Goal: Task Accomplishment & Management: Complete application form

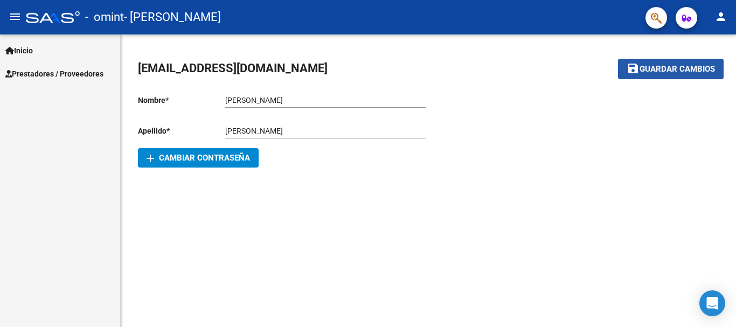
click at [655, 67] on span "Guardar cambios" at bounding box center [677, 70] width 75 height 10
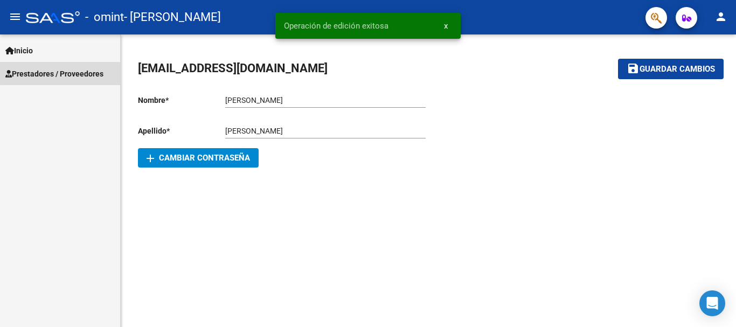
click at [67, 72] on span "Prestadores / Proveedores" at bounding box center [54, 74] width 98 height 12
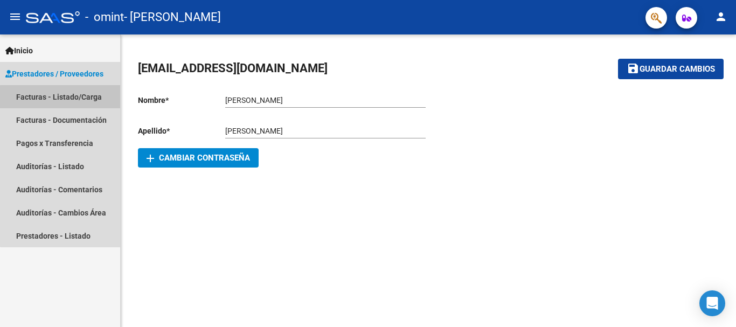
click at [74, 98] on link "Facturas - Listado/Carga" at bounding box center [60, 96] width 120 height 23
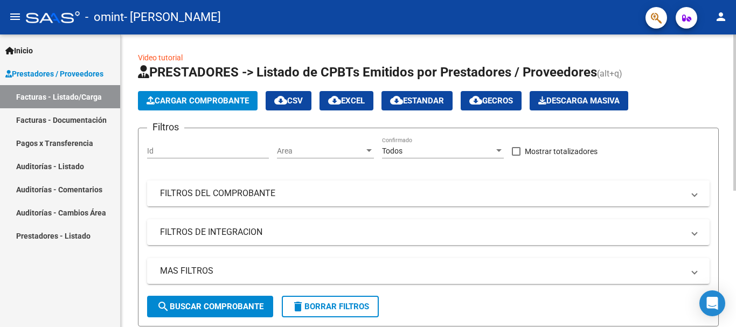
click at [289, 196] on mat-panel-title "FILTROS DEL COMPROBANTE" at bounding box center [422, 194] width 524 height 12
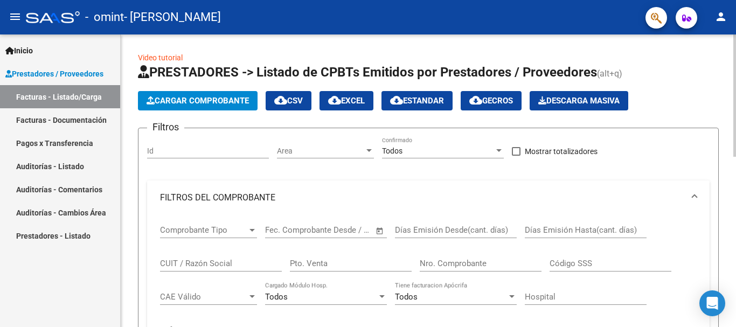
click at [197, 230] on span "Comprobante Tipo" at bounding box center [203, 230] width 87 height 10
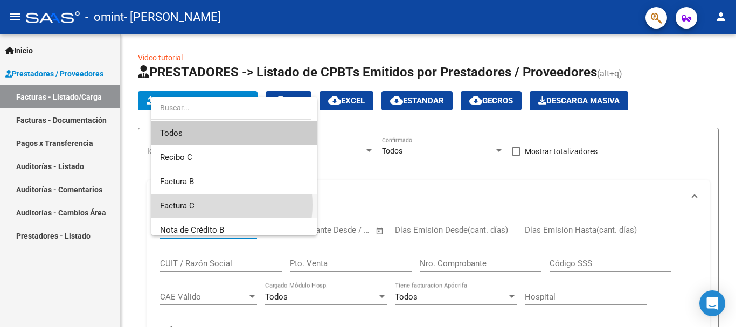
click at [208, 205] on span "Factura C" at bounding box center [234, 206] width 148 height 24
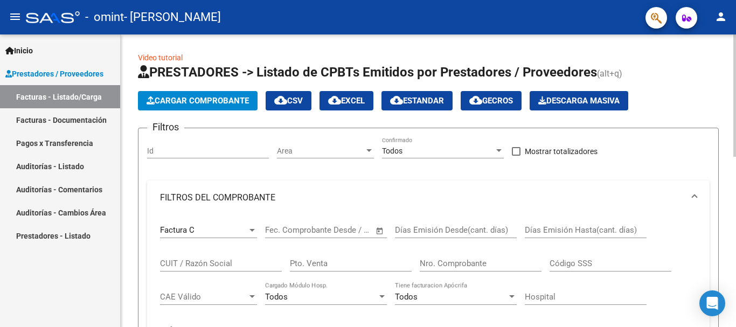
click at [291, 225] on div "Fecha inicio – Fecha fin Fec. Comprobante Desde / Hasta" at bounding box center [319, 226] width 109 height 23
click at [236, 95] on button "Cargar Comprobante" at bounding box center [198, 100] width 120 height 19
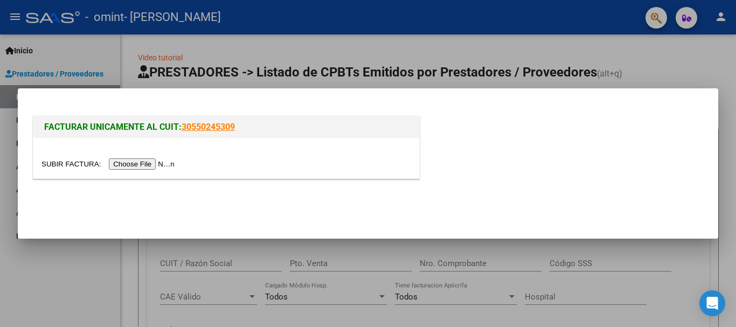
click at [150, 162] on input "file" at bounding box center [110, 163] width 136 height 11
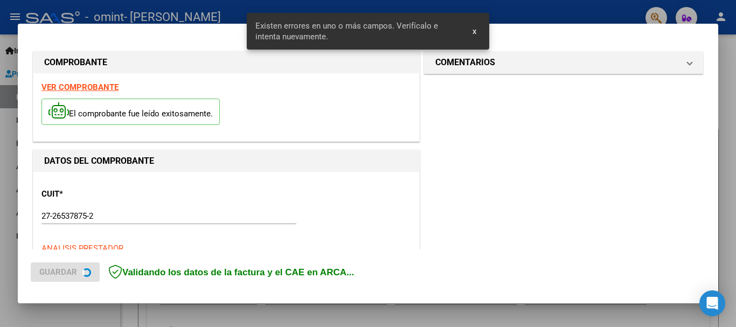
scroll to position [269, 0]
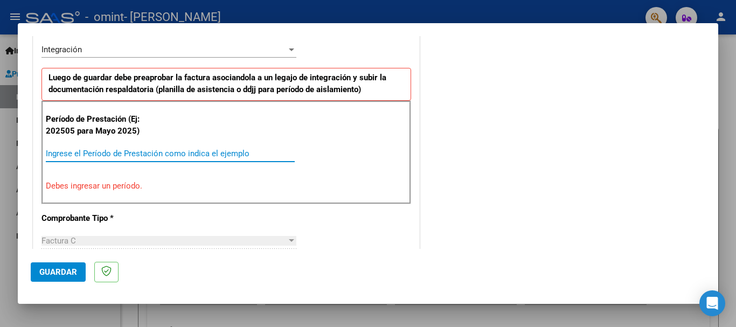
click at [178, 154] on input "Ingrese el Período de Prestación como indica el ejemplo" at bounding box center [170, 154] width 249 height 10
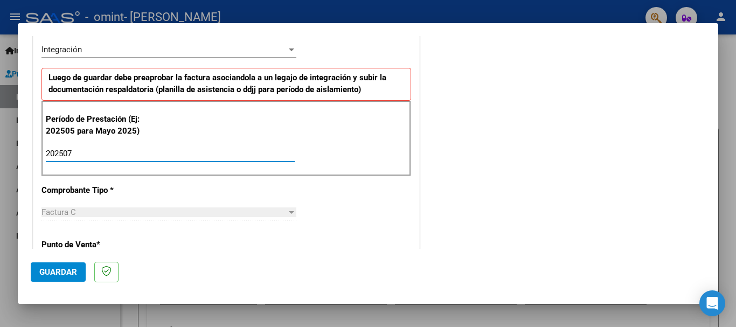
type input "202507"
click at [56, 277] on button "Guardar" at bounding box center [58, 272] width 55 height 19
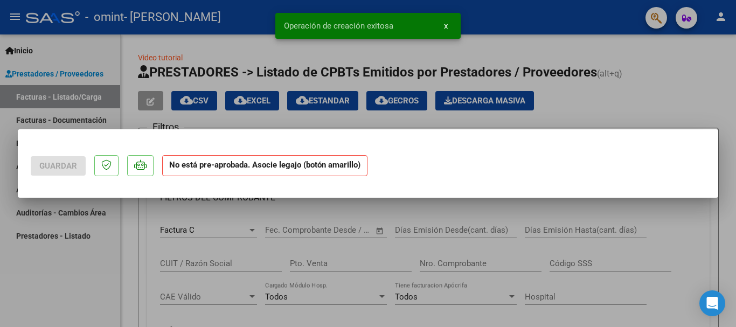
scroll to position [0, 0]
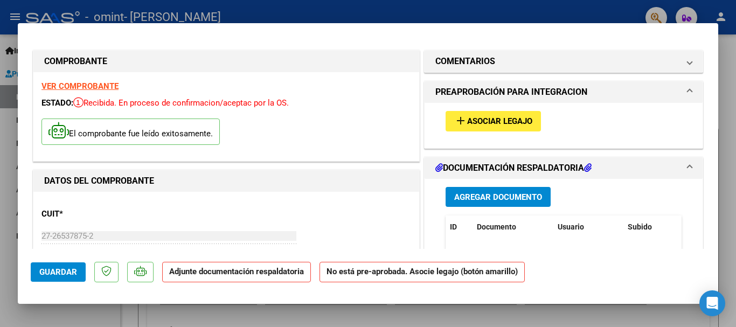
click at [467, 121] on span "Asociar Legajo" at bounding box center [499, 122] width 65 height 10
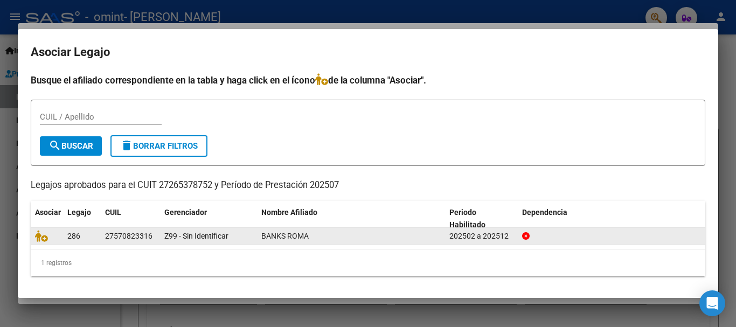
click at [260, 234] on datatable-body-cell "BANKS ROMA" at bounding box center [351, 236] width 188 height 17
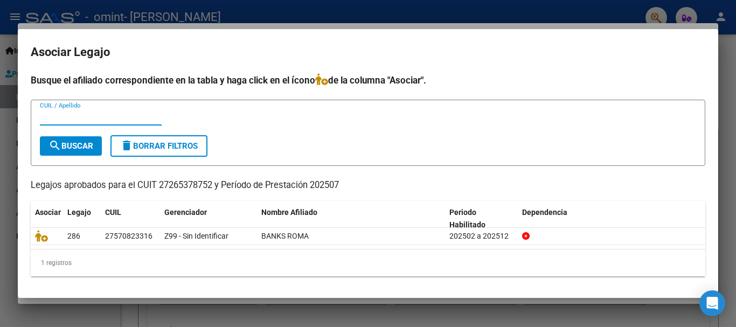
click at [72, 118] on input "CUIL / Apellido" at bounding box center [101, 117] width 122 height 10
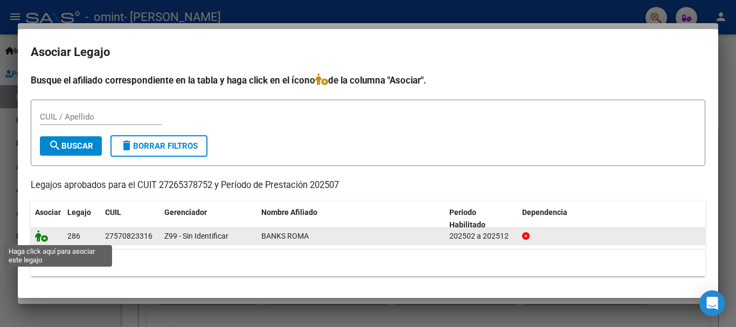
click at [36, 238] on icon at bounding box center [41, 236] width 13 height 12
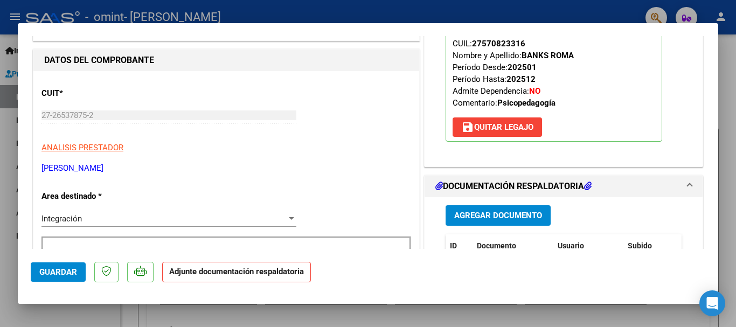
scroll to position [150, 0]
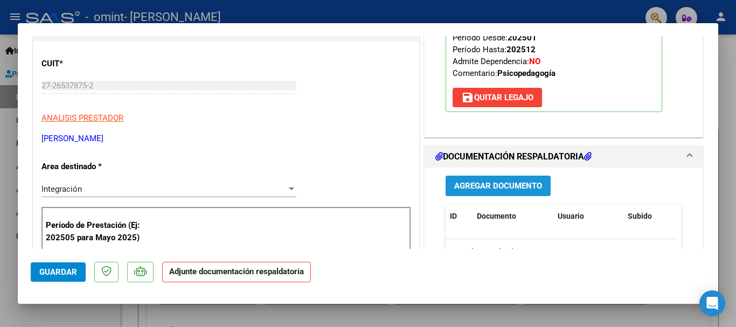
click at [497, 190] on span "Agregar Documento" at bounding box center [498, 187] width 88 height 10
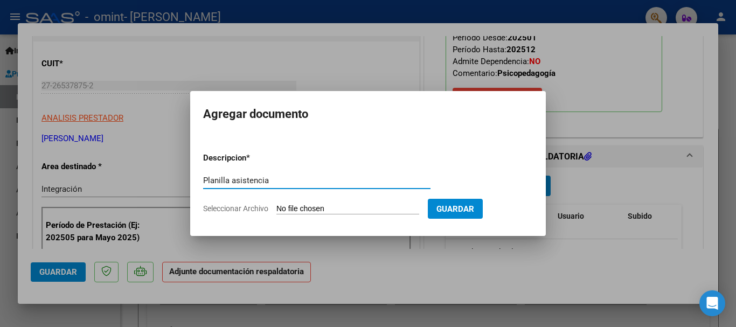
type input "Planilla asistencia"
click at [265, 213] on span "Seleccionar Archivo" at bounding box center [235, 208] width 65 height 9
click at [277, 213] on input "Seleccionar Archivo" at bounding box center [348, 209] width 143 height 10
type input "C:\fakepath\Planilla [PERSON_NAME] 2025 omint.pdf"
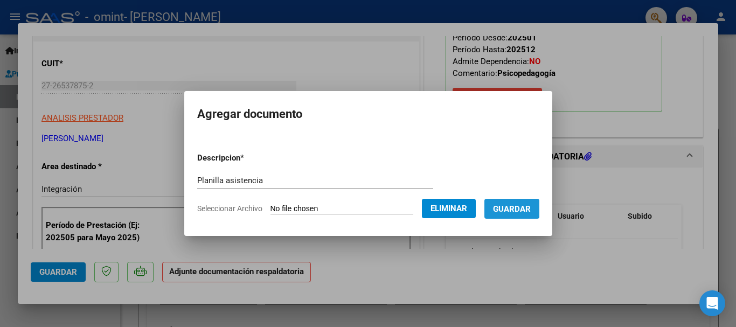
click at [511, 208] on span "Guardar" at bounding box center [512, 209] width 38 height 10
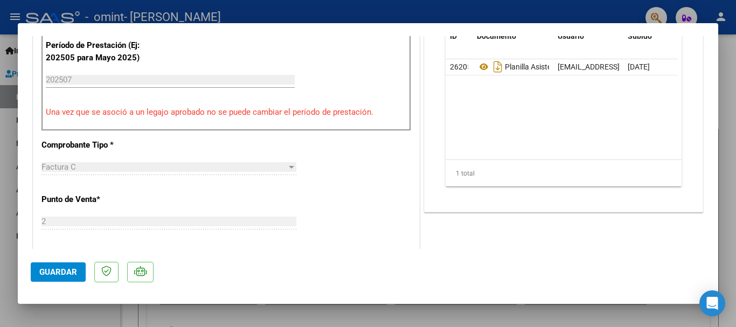
scroll to position [333, 0]
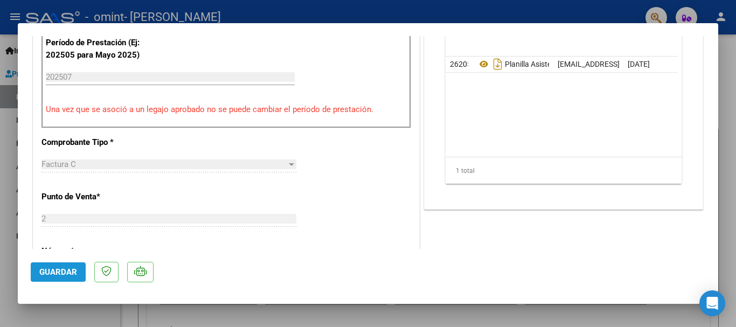
click at [51, 271] on span "Guardar" at bounding box center [58, 272] width 38 height 10
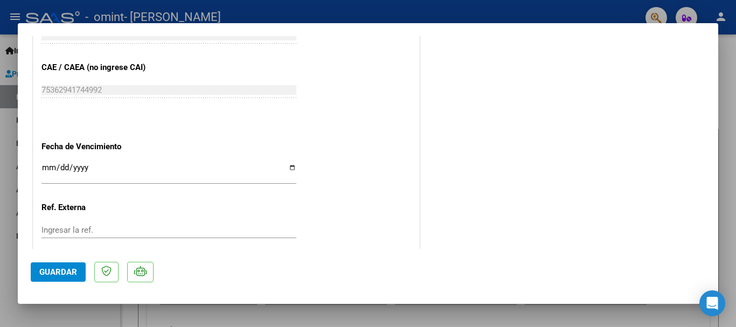
scroll to position [752, 0]
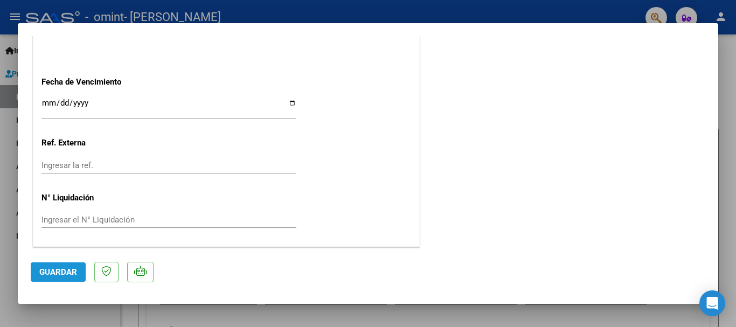
click at [65, 278] on button "Guardar" at bounding box center [58, 272] width 55 height 19
click at [590, 322] on div at bounding box center [368, 163] width 736 height 327
type input "$ 0,00"
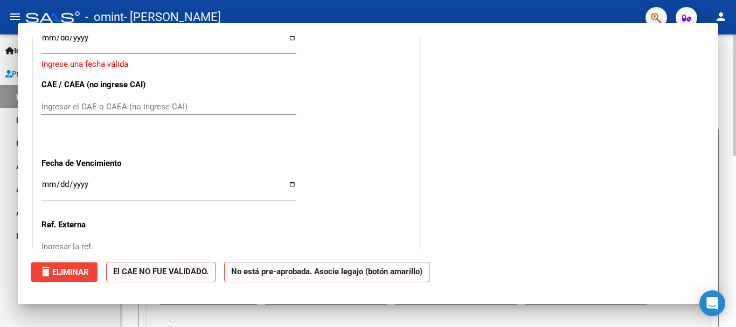
scroll to position [834, 0]
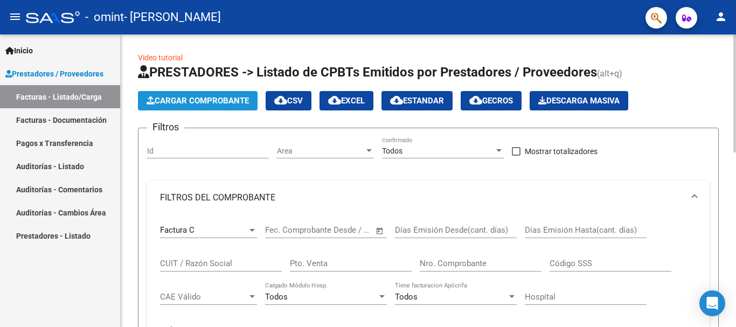
click at [198, 95] on button "Cargar Comprobante" at bounding box center [198, 100] width 120 height 19
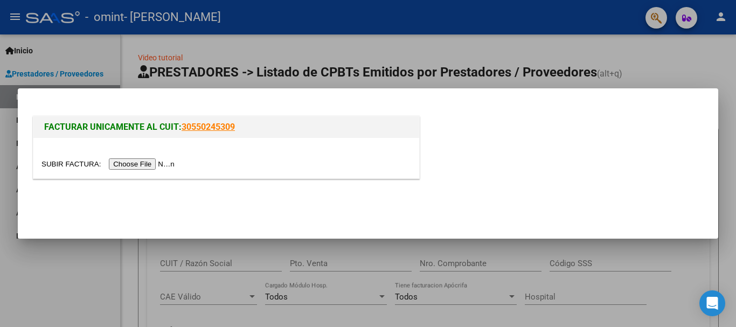
click at [157, 158] on div at bounding box center [227, 164] width 370 height 12
click at [156, 162] on input "file" at bounding box center [110, 163] width 136 height 11
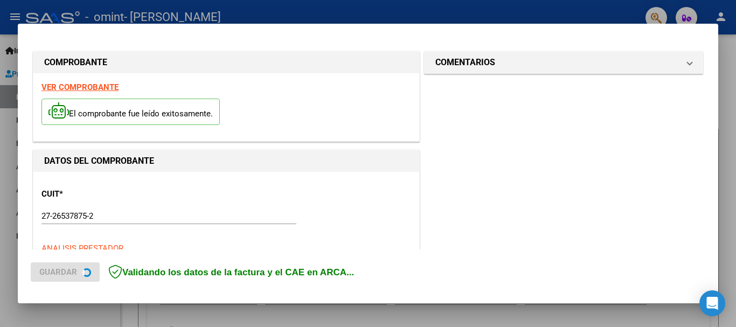
scroll to position [269, 0]
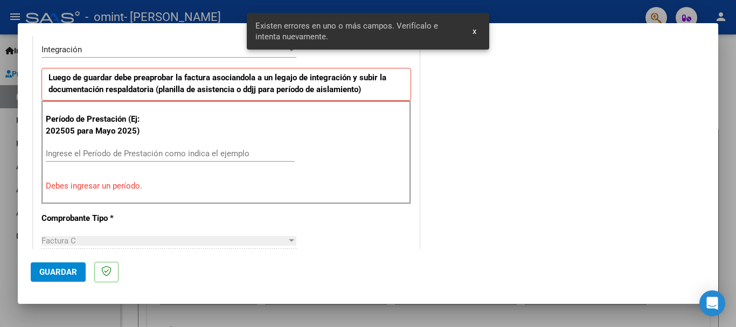
click at [198, 151] on input "Ingrese el Período de Prestación como indica el ejemplo" at bounding box center [170, 154] width 249 height 10
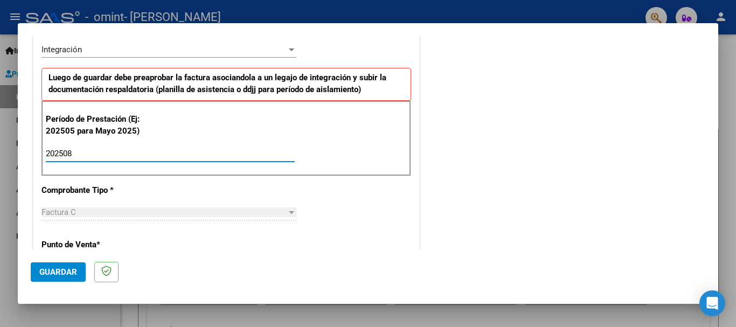
type input "202508"
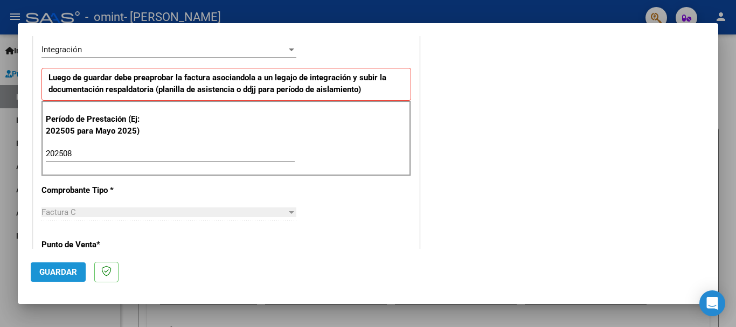
click at [59, 271] on span "Guardar" at bounding box center [58, 272] width 38 height 10
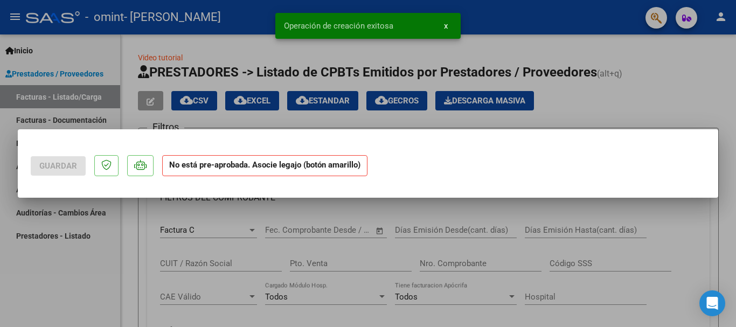
scroll to position [0, 0]
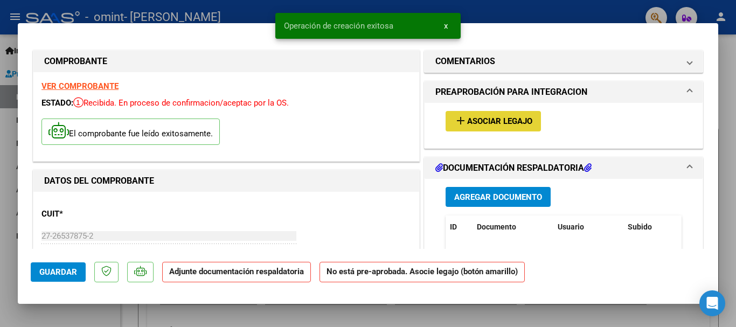
click at [473, 125] on span "Asociar Legajo" at bounding box center [499, 122] width 65 height 10
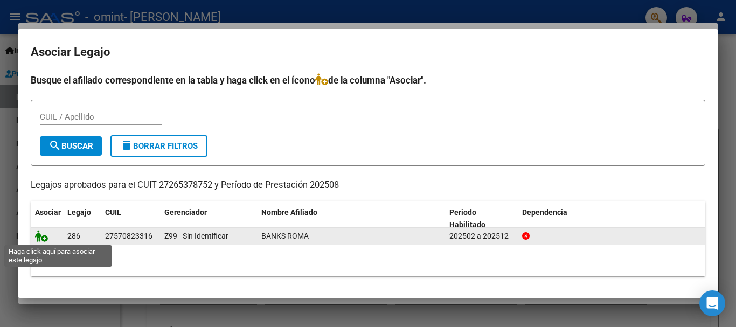
click at [42, 239] on icon at bounding box center [41, 236] width 13 height 12
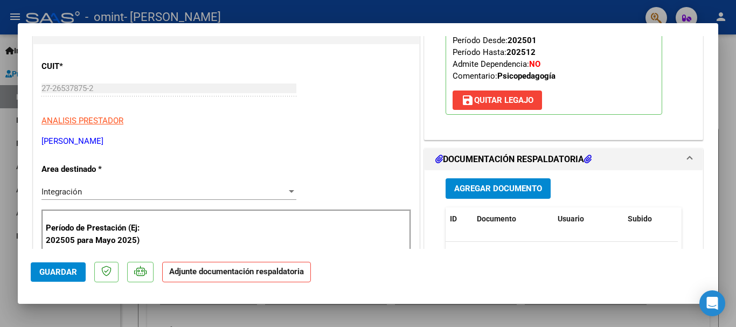
scroll to position [161, 0]
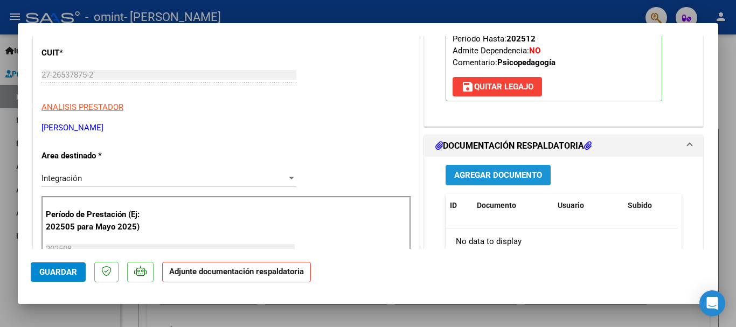
click at [496, 181] on button "Agregar Documento" at bounding box center [498, 175] width 105 height 20
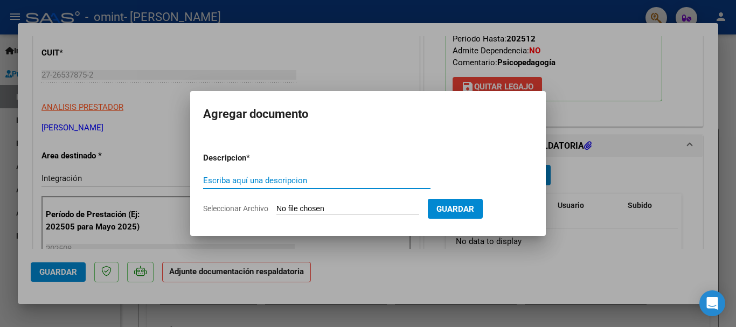
click at [388, 184] on input "Escriba aquí una descripcion" at bounding box center [316, 181] width 227 height 10
type input "Planilla Asistencia"
click at [302, 204] on input "Seleccionar Archivo" at bounding box center [348, 209] width 143 height 10
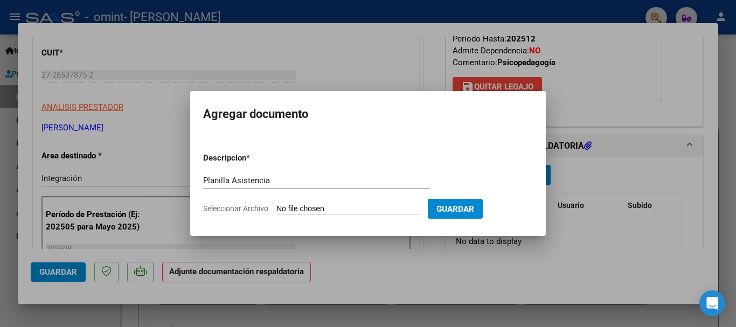
type input "C:\fakepath\Planilla agosto 2025 omint.pdf"
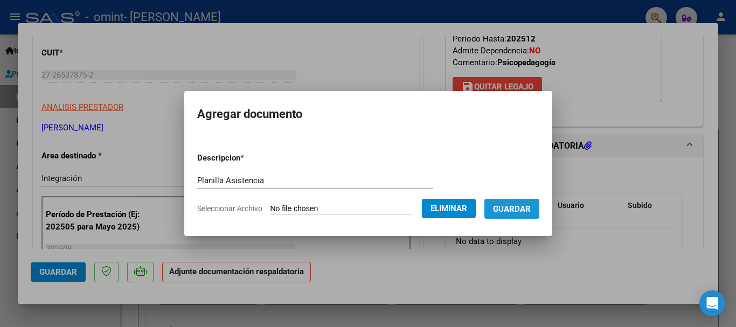
click at [518, 211] on span "Guardar" at bounding box center [512, 209] width 38 height 10
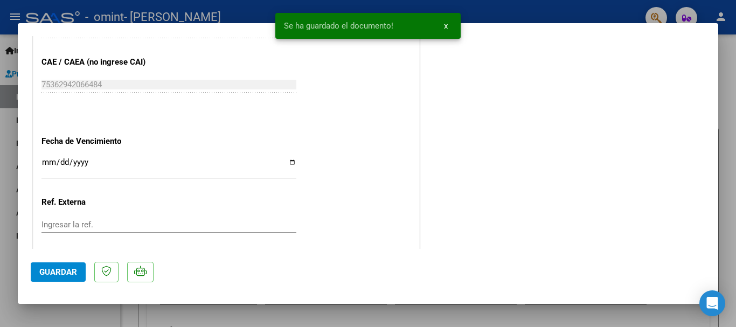
scroll to position [752, 0]
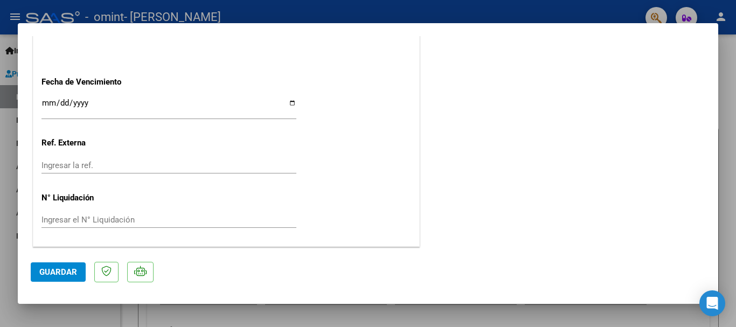
click at [731, 181] on div at bounding box center [368, 163] width 736 height 327
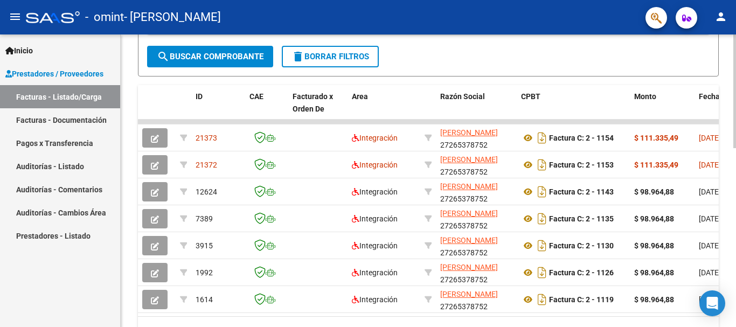
scroll to position [404, 0]
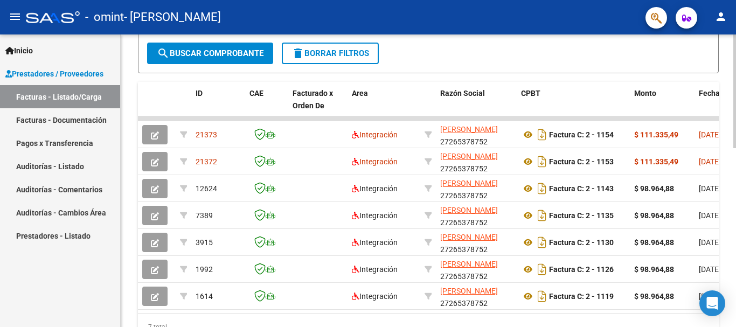
click at [718, 298] on body "menu - omint - [PERSON_NAME] IVANA person Inicio Instructivos Contacto OS Prest…" at bounding box center [368, 163] width 736 height 327
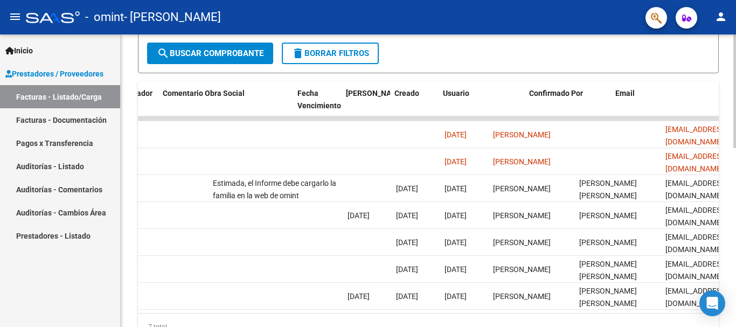
scroll to position [0, 1692]
